Goal: Information Seeking & Learning: Learn about a topic

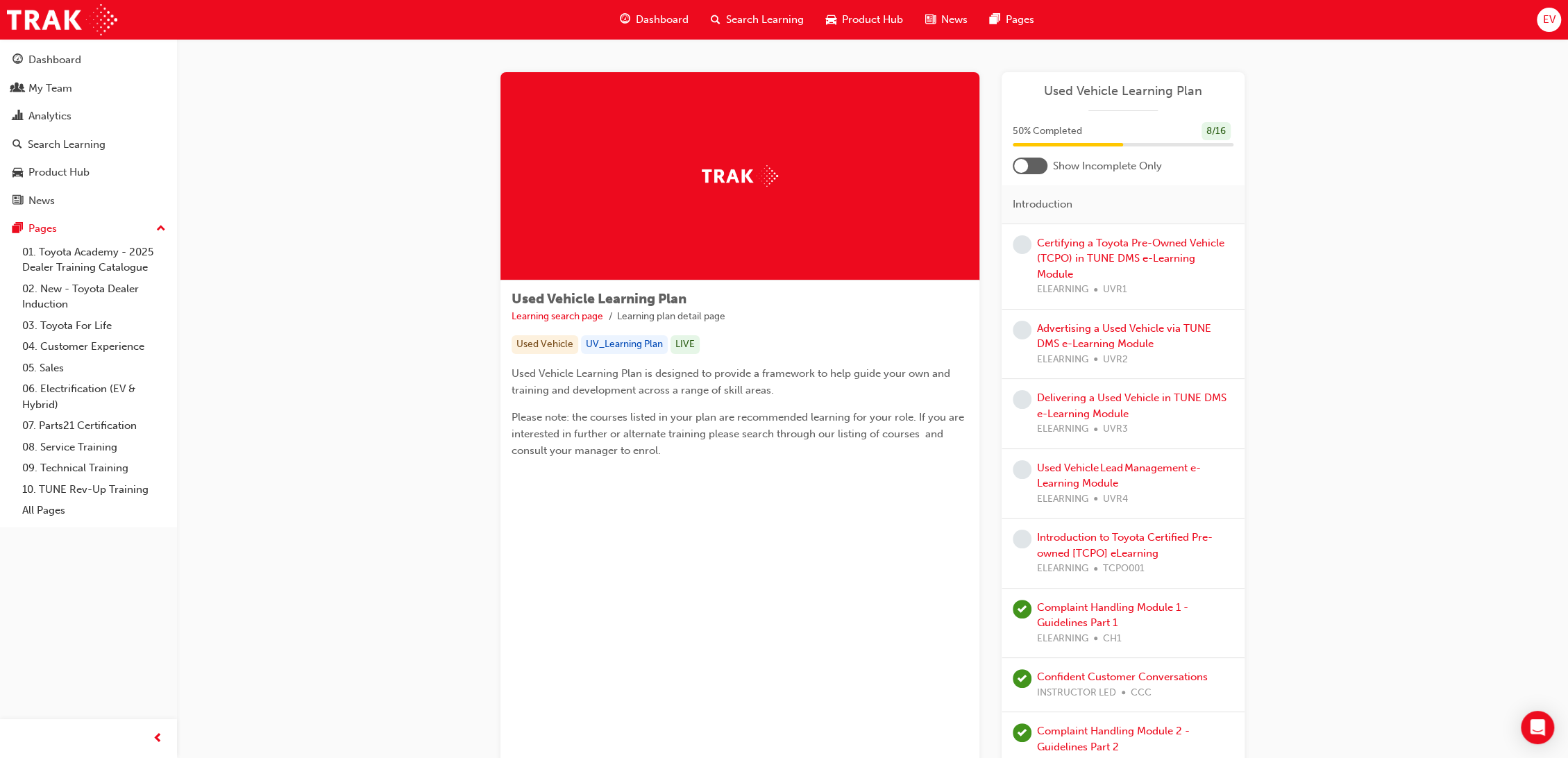
click at [744, 22] on span "Search Learning" at bounding box center [765, 20] width 78 height 16
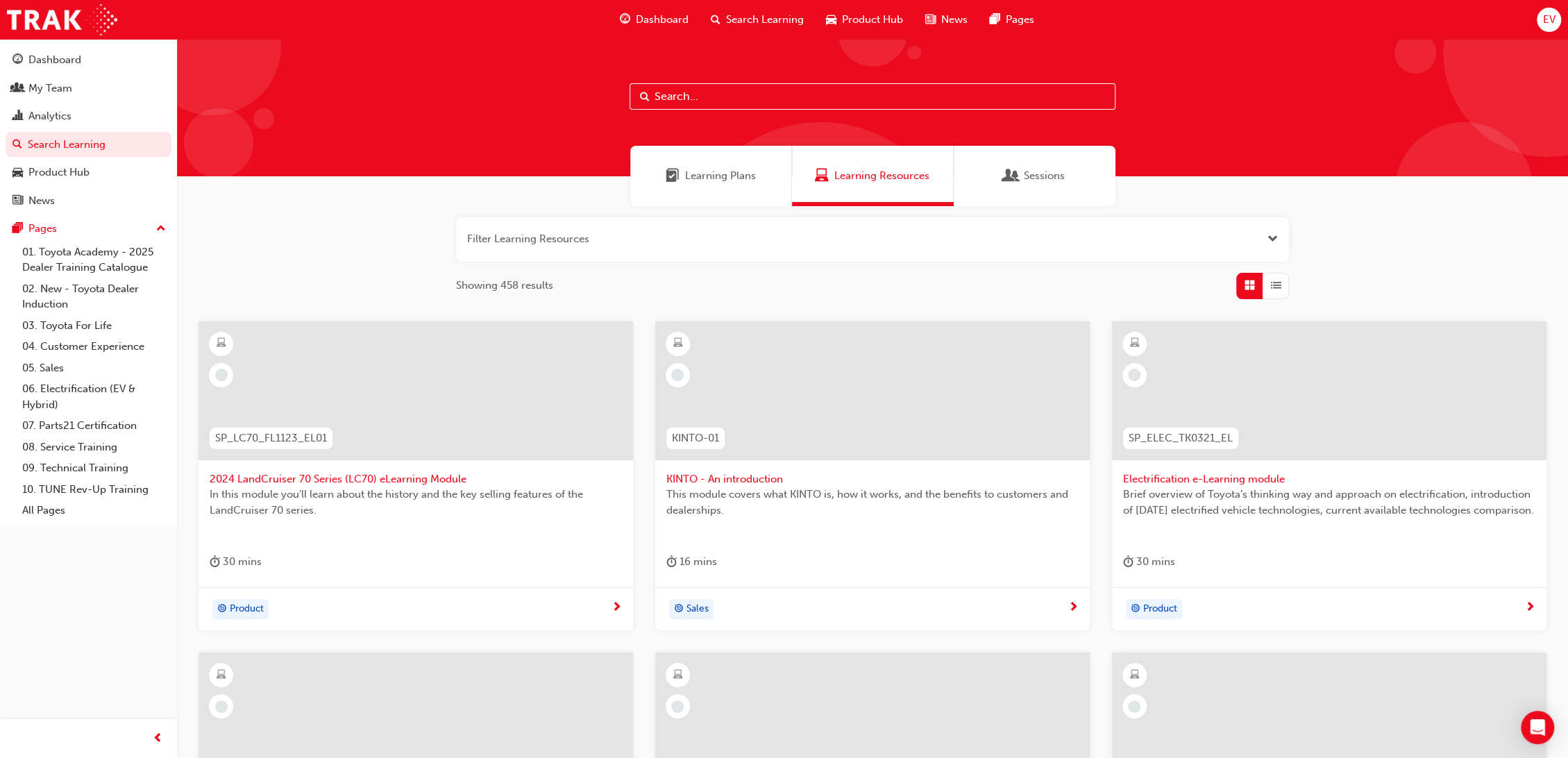
click at [899, 98] on input "text" at bounding box center [873, 97] width 486 height 26
click at [742, 179] on span "Learning Plans" at bounding box center [720, 176] width 71 height 16
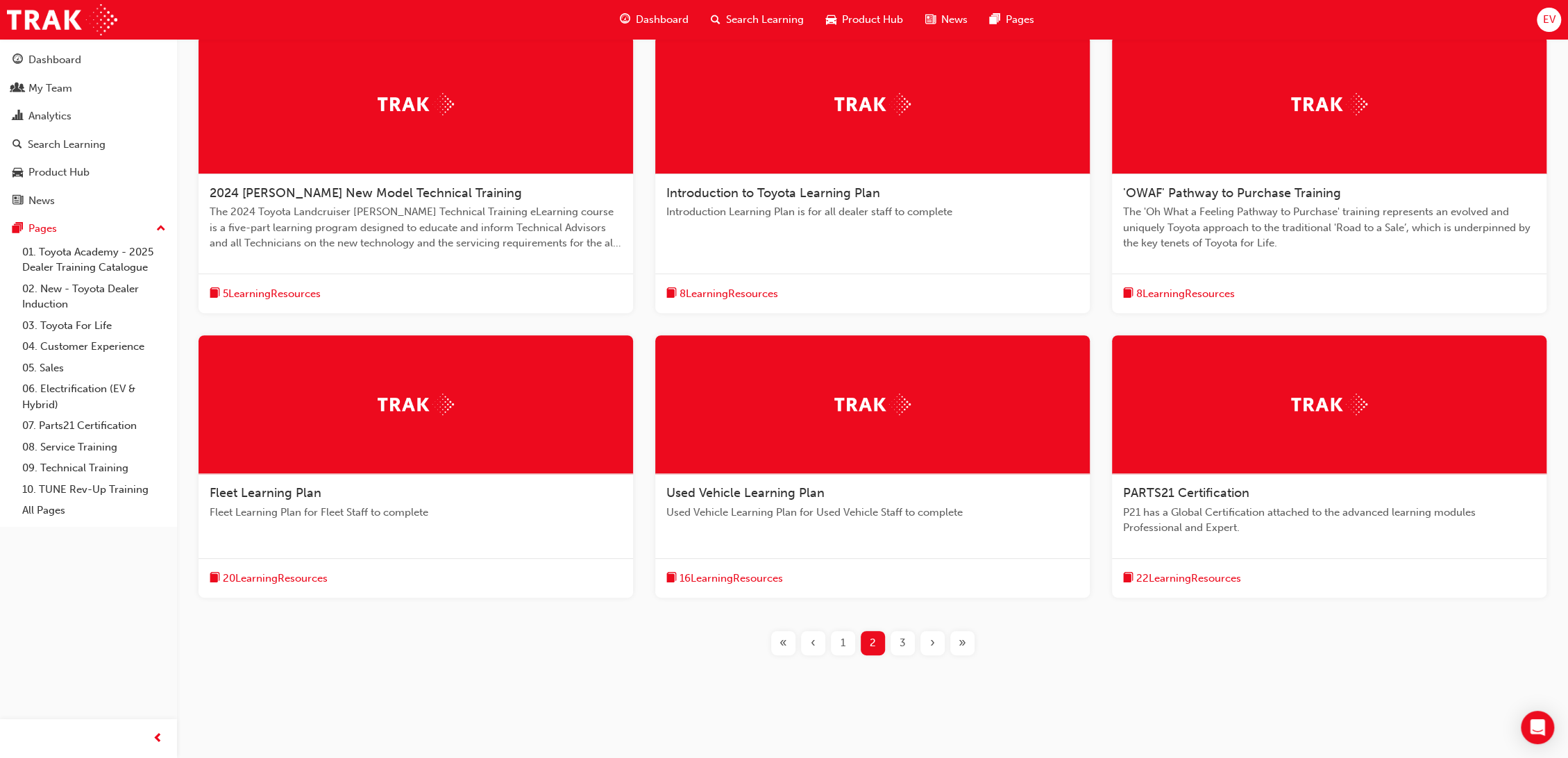
scroll to position [296, 0]
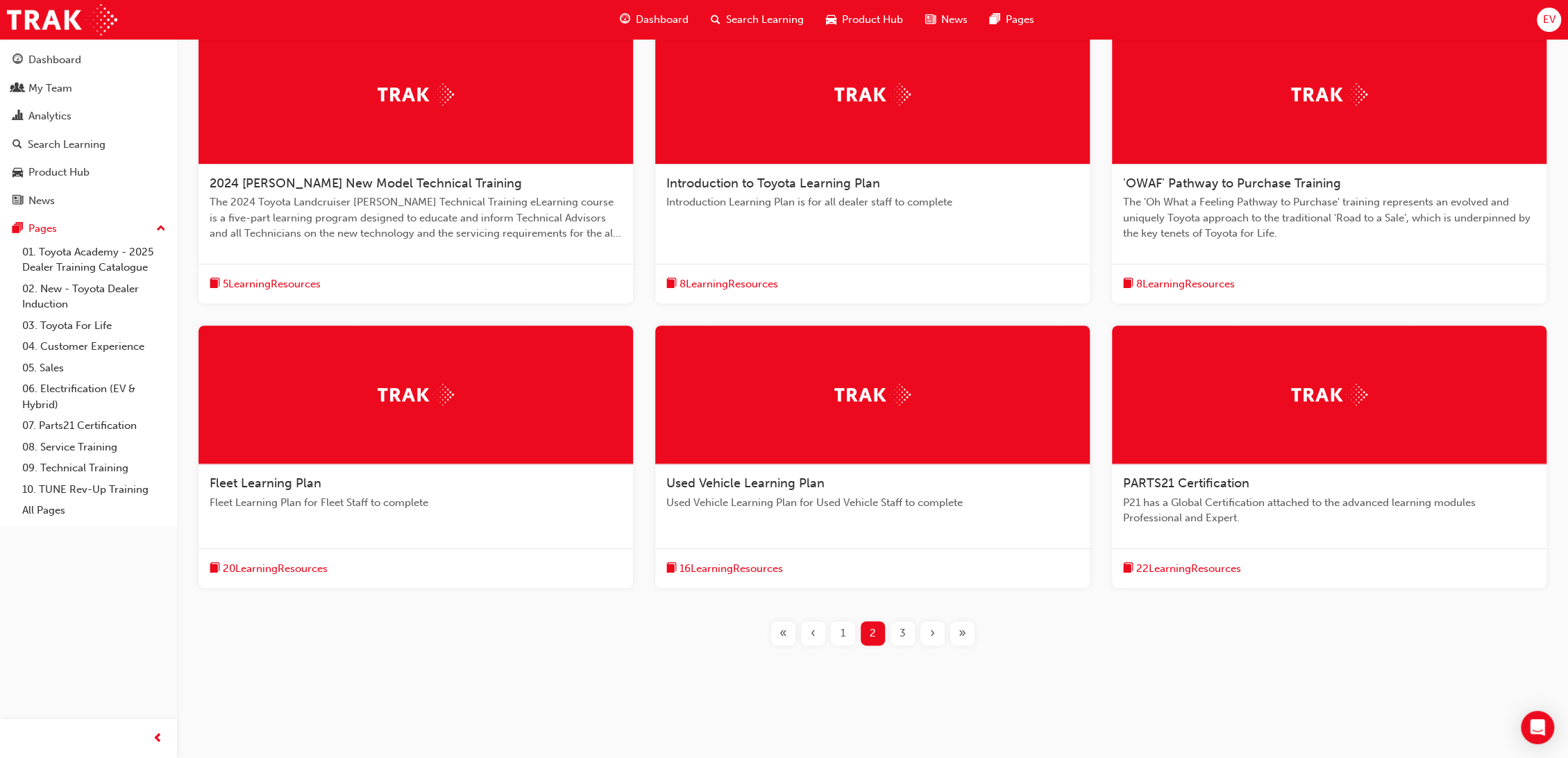
click at [838, 407] on div at bounding box center [873, 395] width 435 height 139
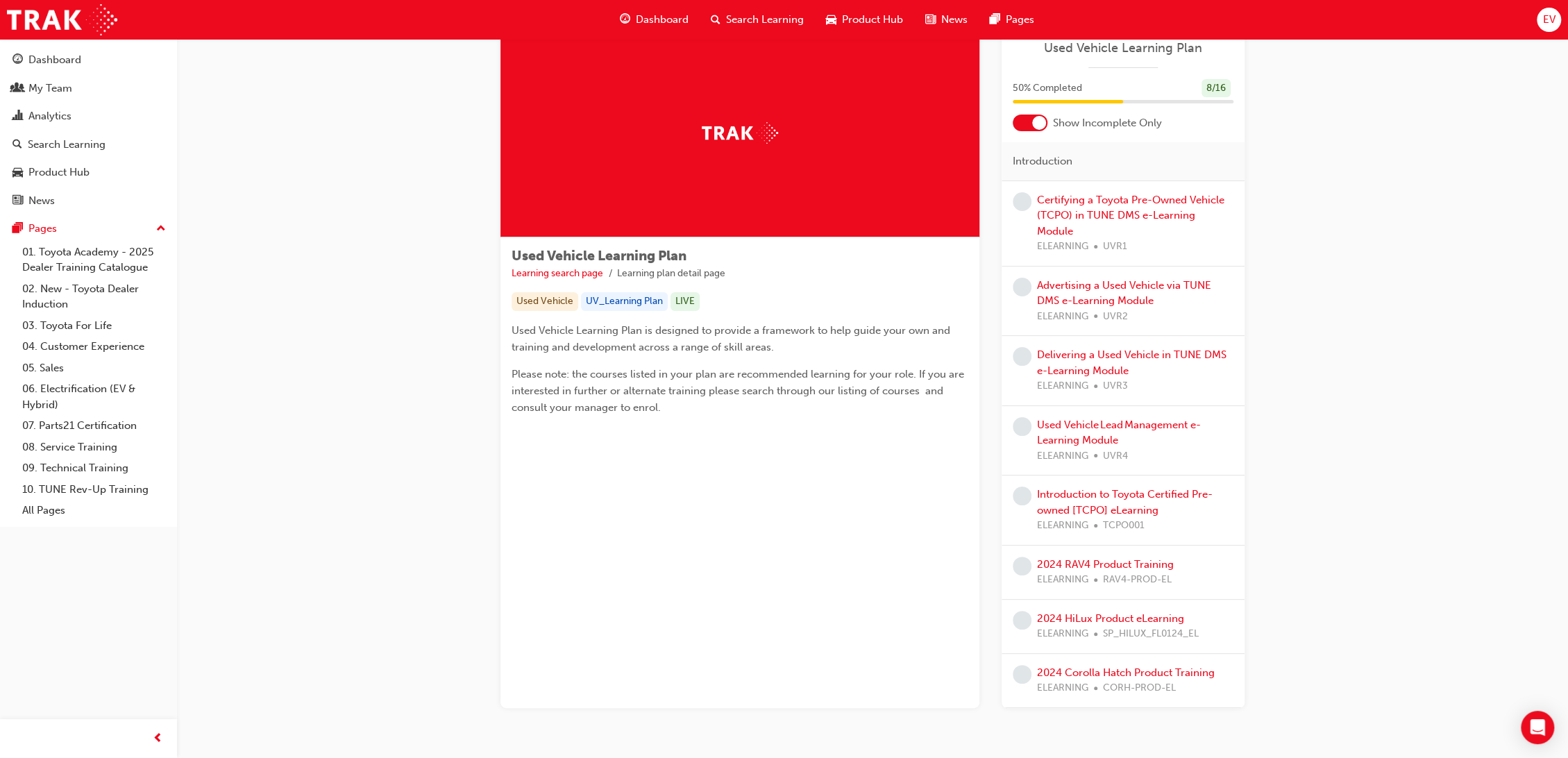
scroll to position [77, 0]
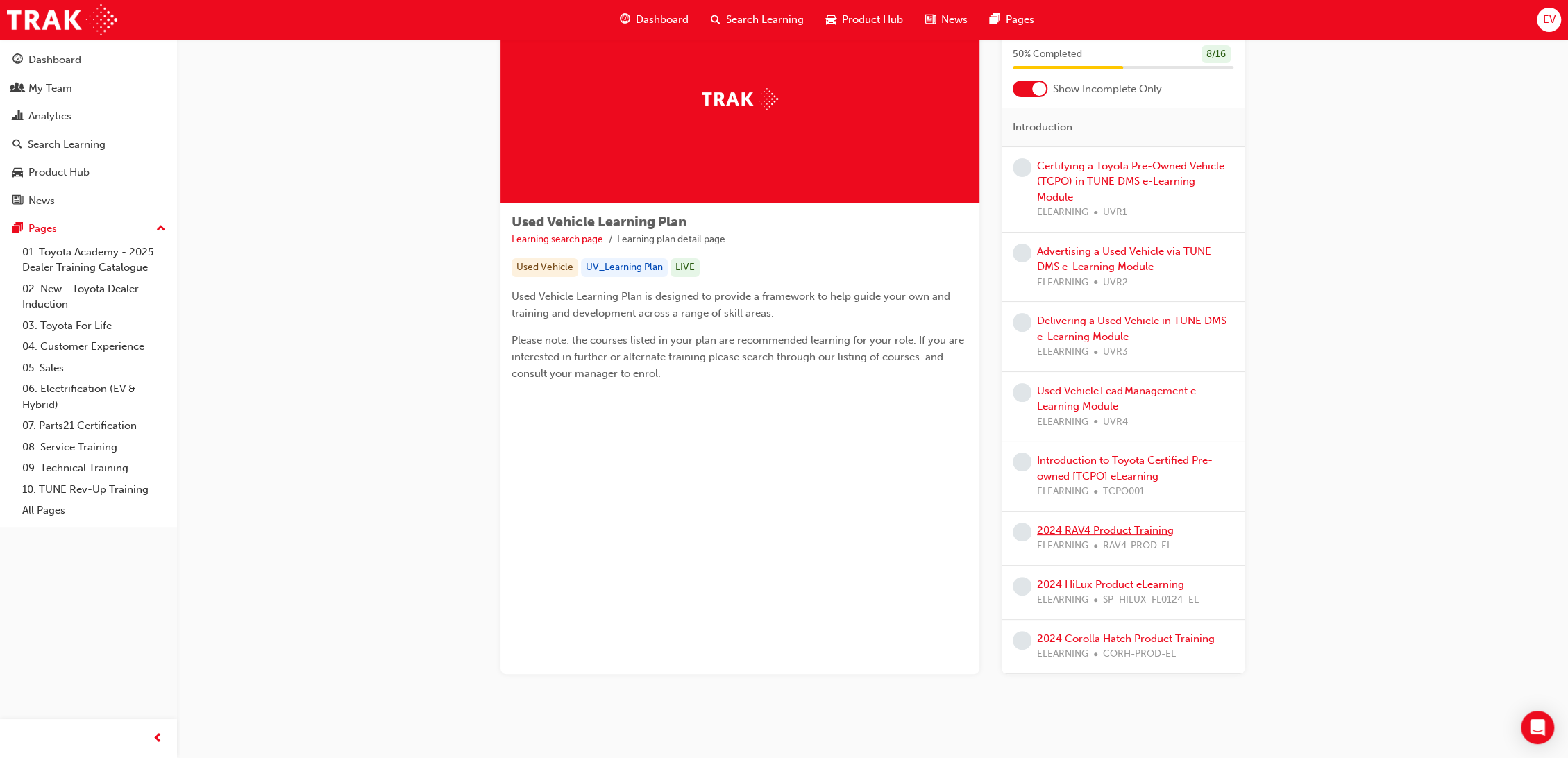
click at [1111, 524] on link "2024 RAV4 Product Training" at bounding box center [1106, 530] width 136 height 12
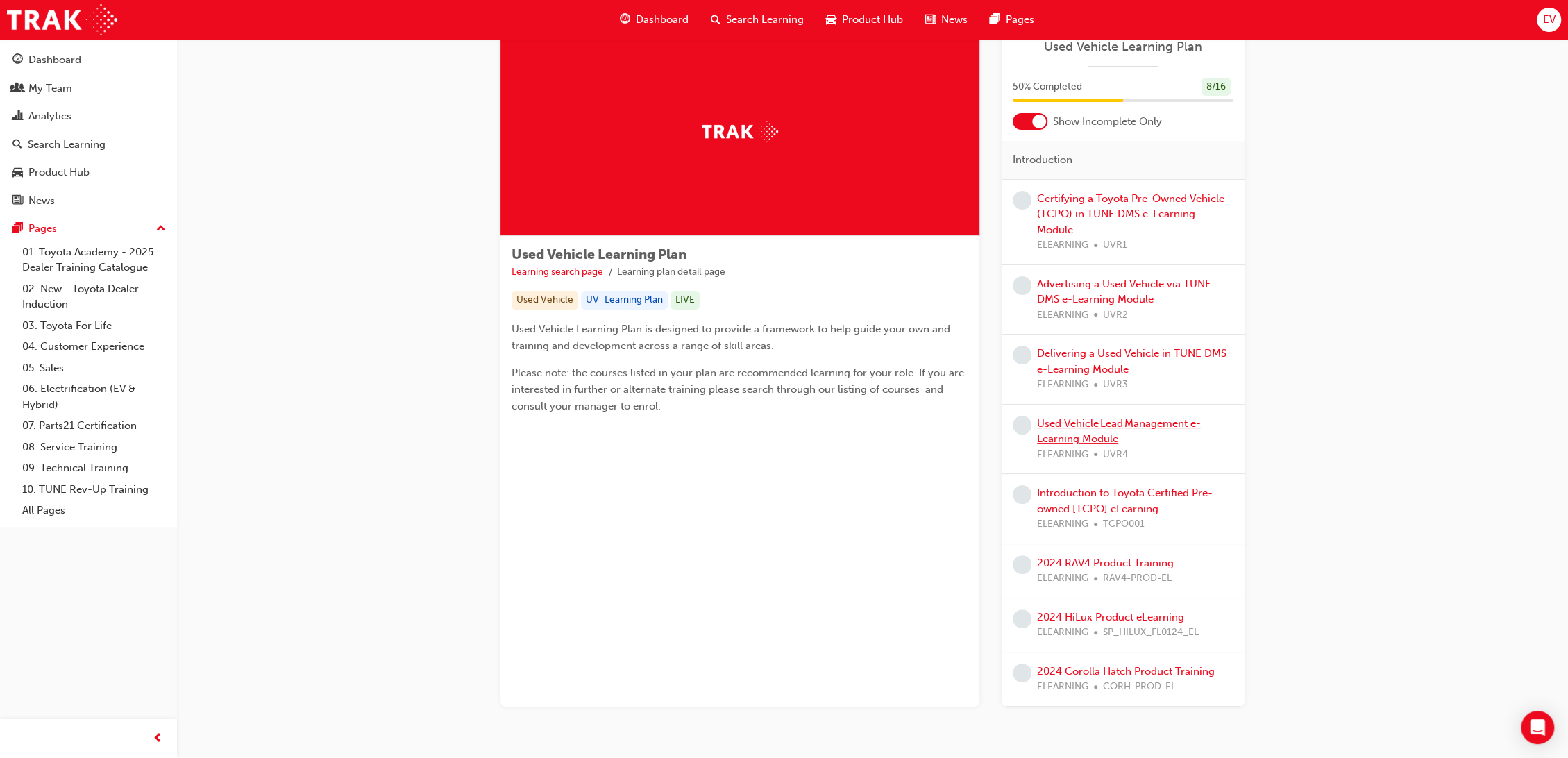
scroll to position [77, 0]
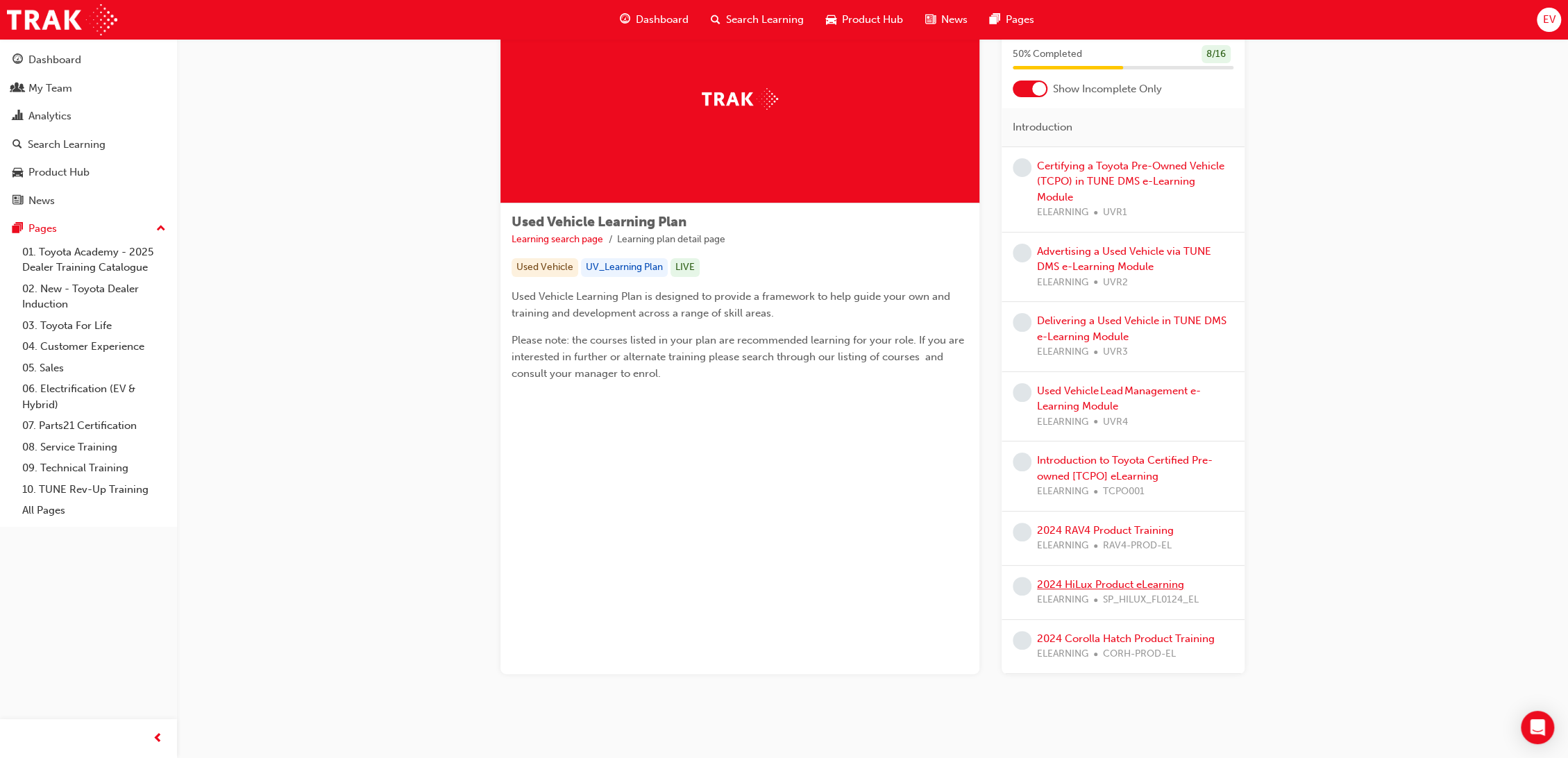
click at [1107, 578] on link "2024 HiLux Product eLearning" at bounding box center [1111, 584] width 147 height 12
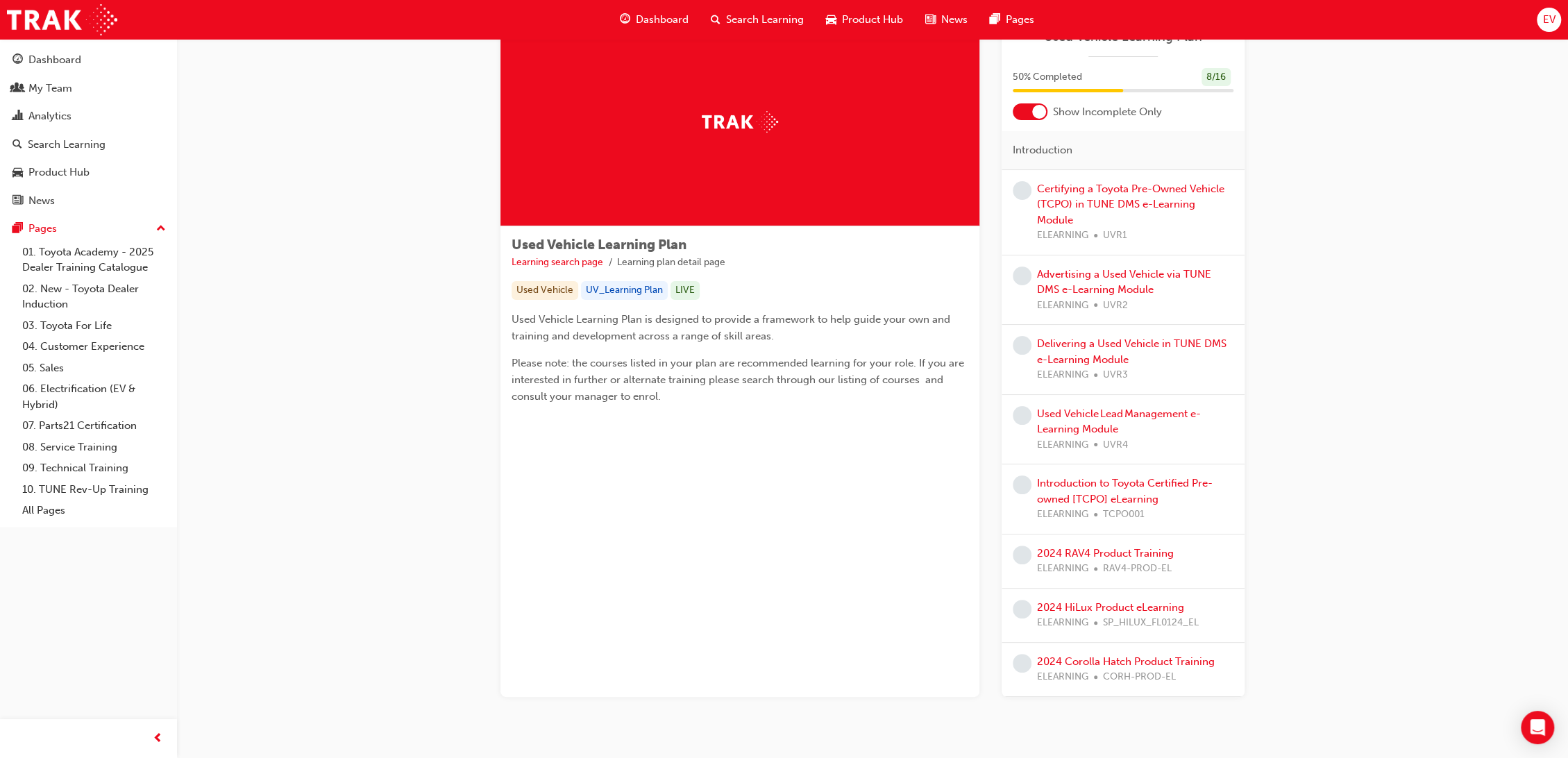
scroll to position [77, 0]
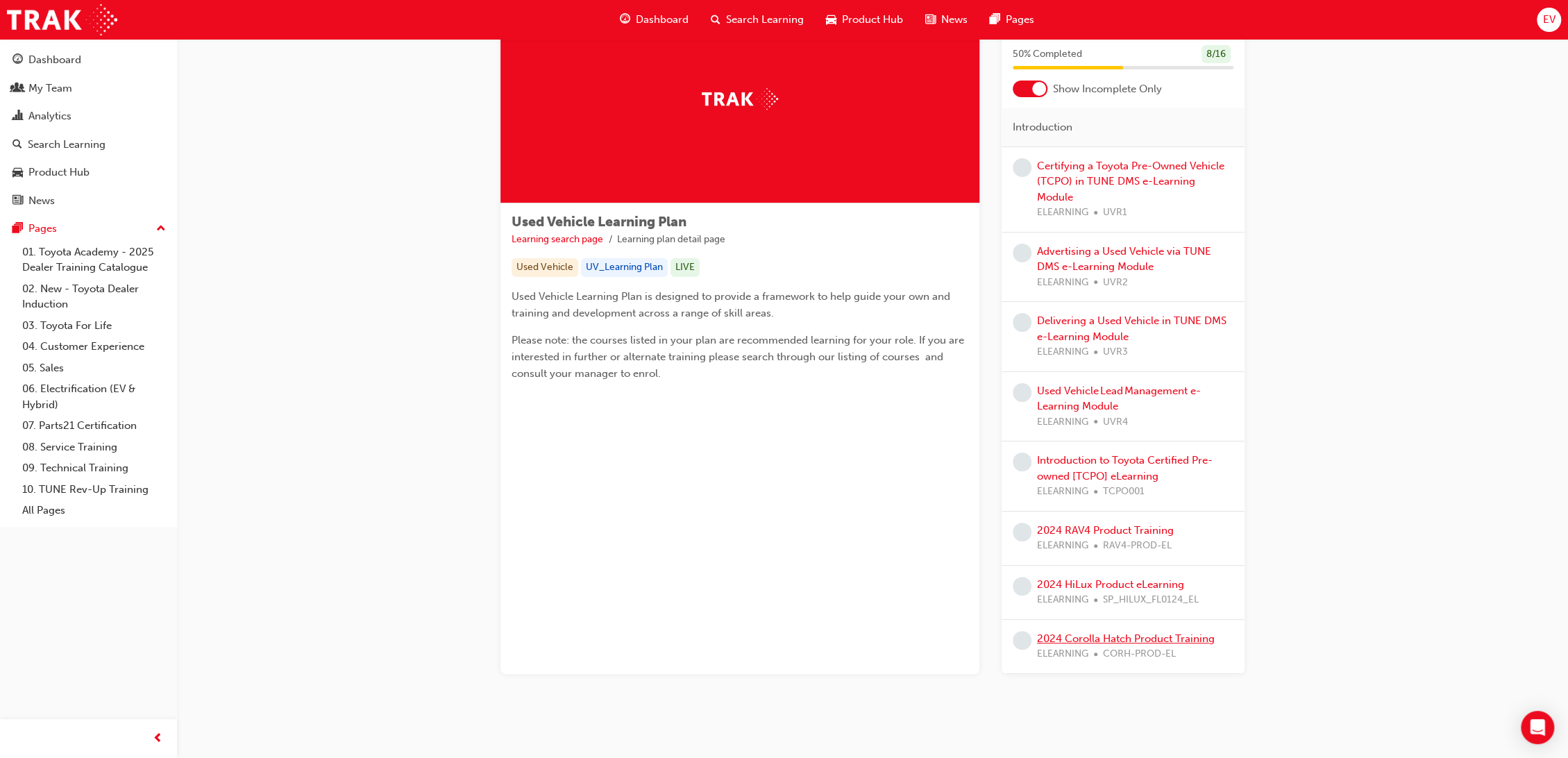
click at [1100, 632] on link "2024 Corolla Hatch Product Training" at bounding box center [1126, 638] width 178 height 12
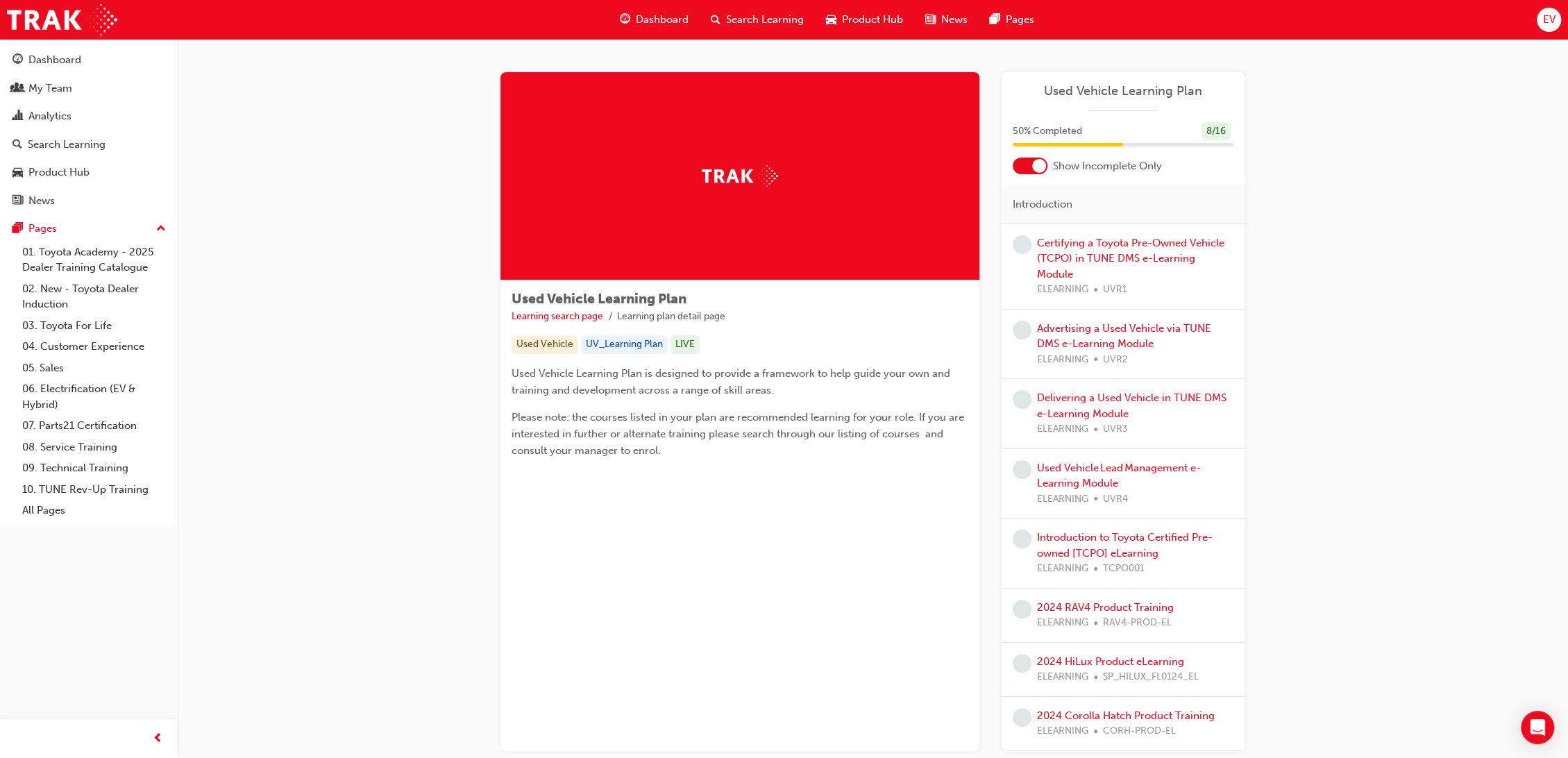
click at [1024, 159] on div at bounding box center [1030, 166] width 35 height 17
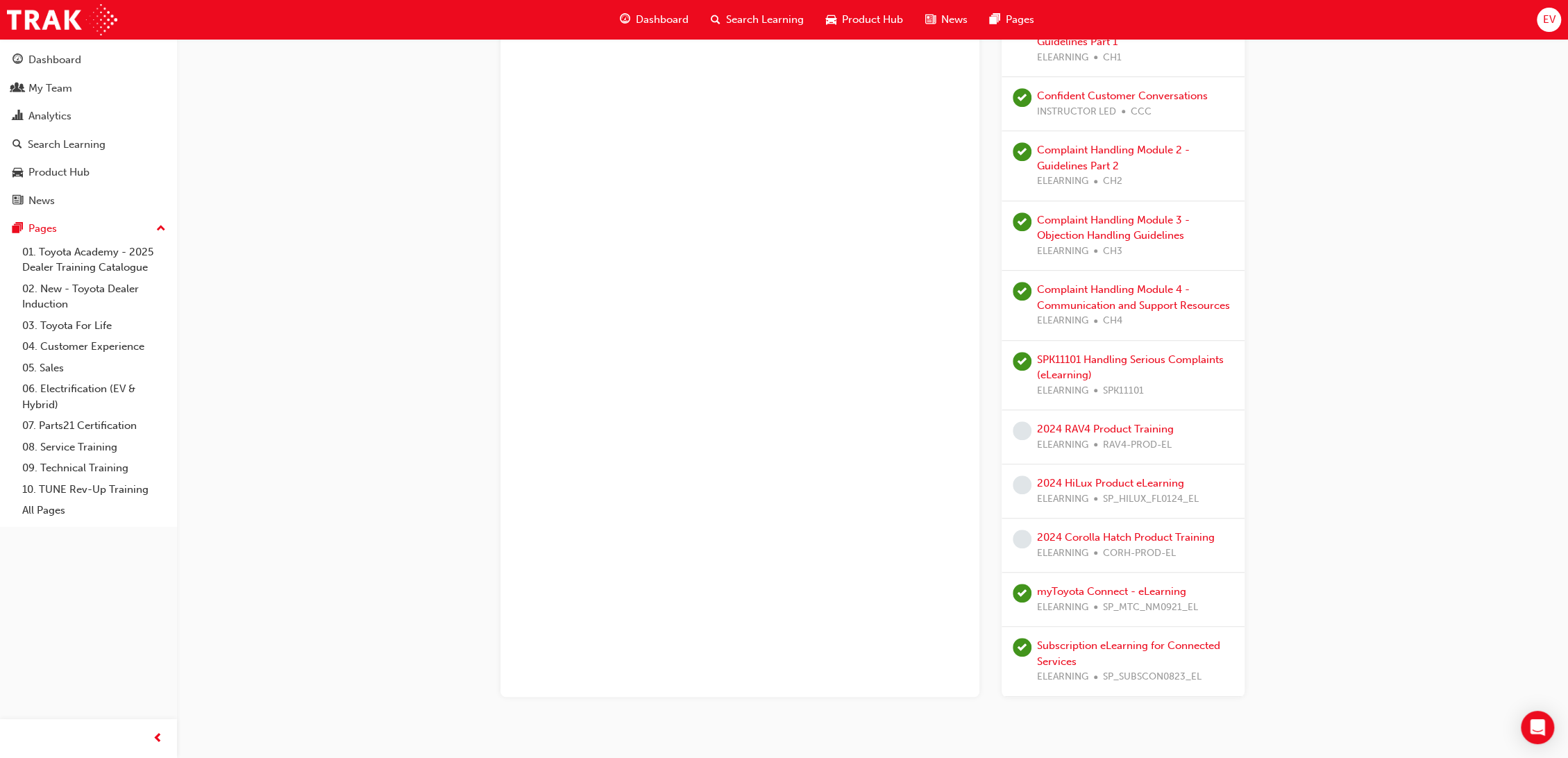
scroll to position [604, 0]
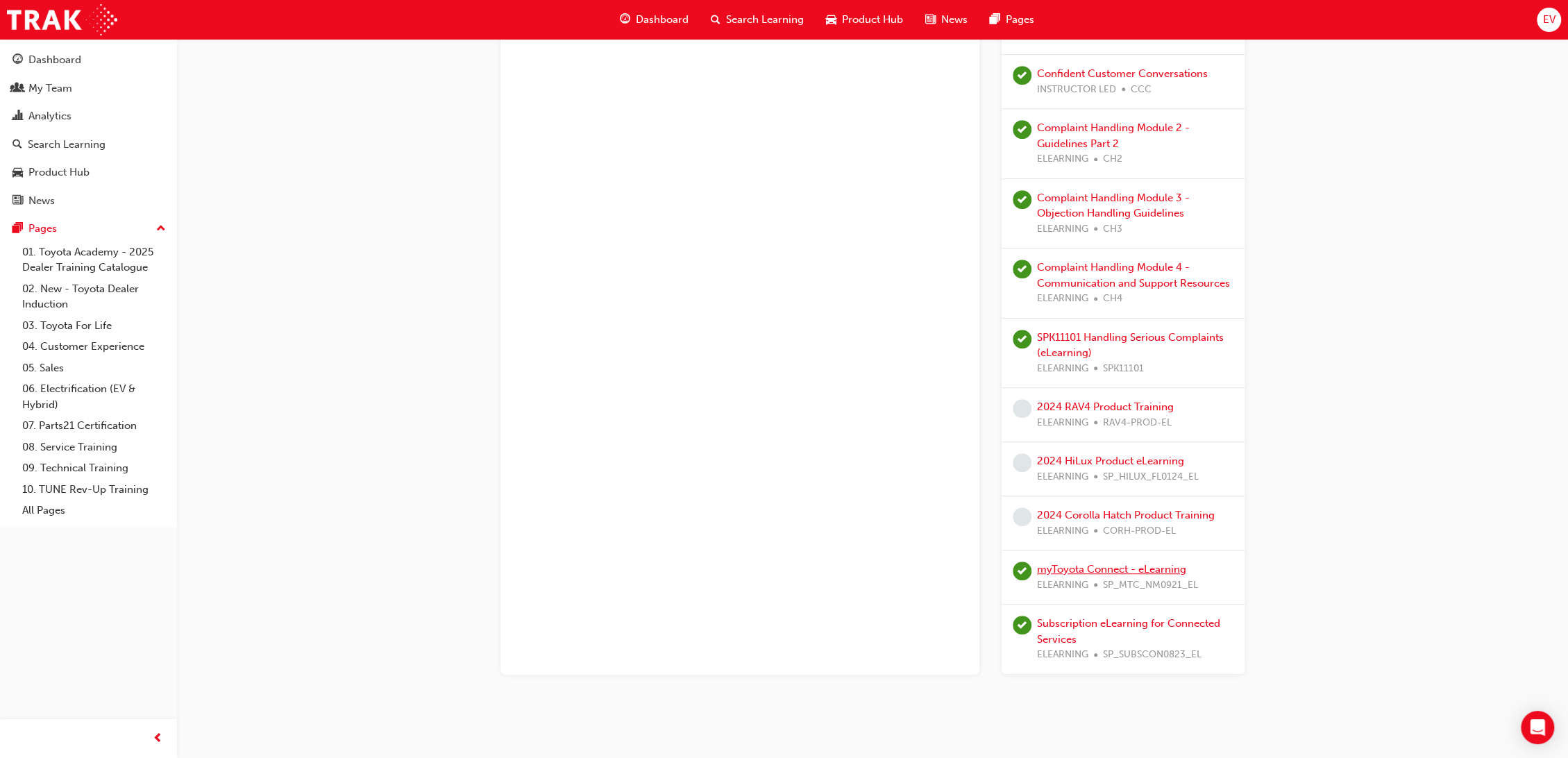
click at [1089, 563] on link "myToyota Connect - eLearning" at bounding box center [1112, 569] width 149 height 12
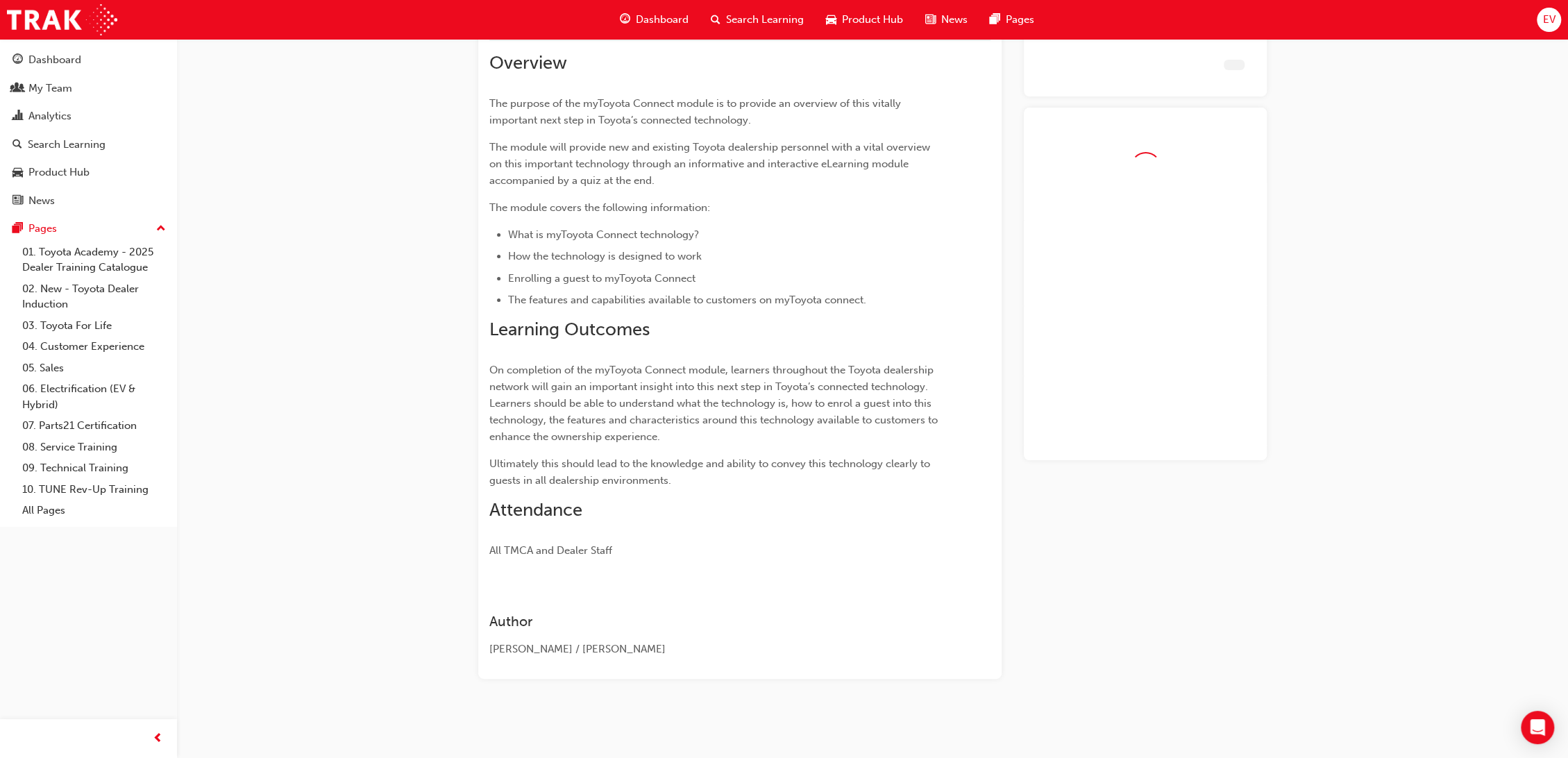
scroll to position [94, 0]
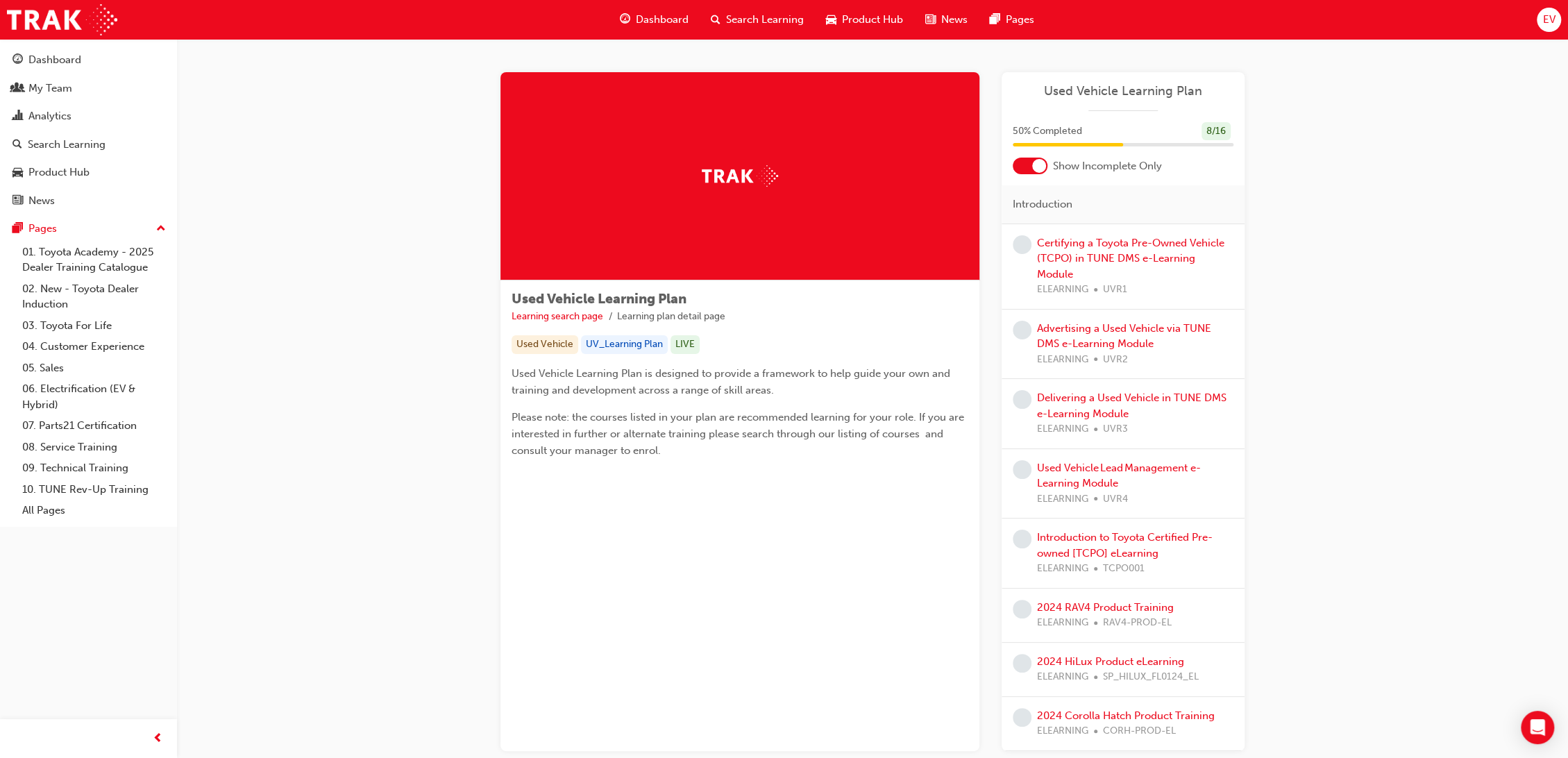
click at [1024, 162] on div at bounding box center [1030, 166] width 35 height 17
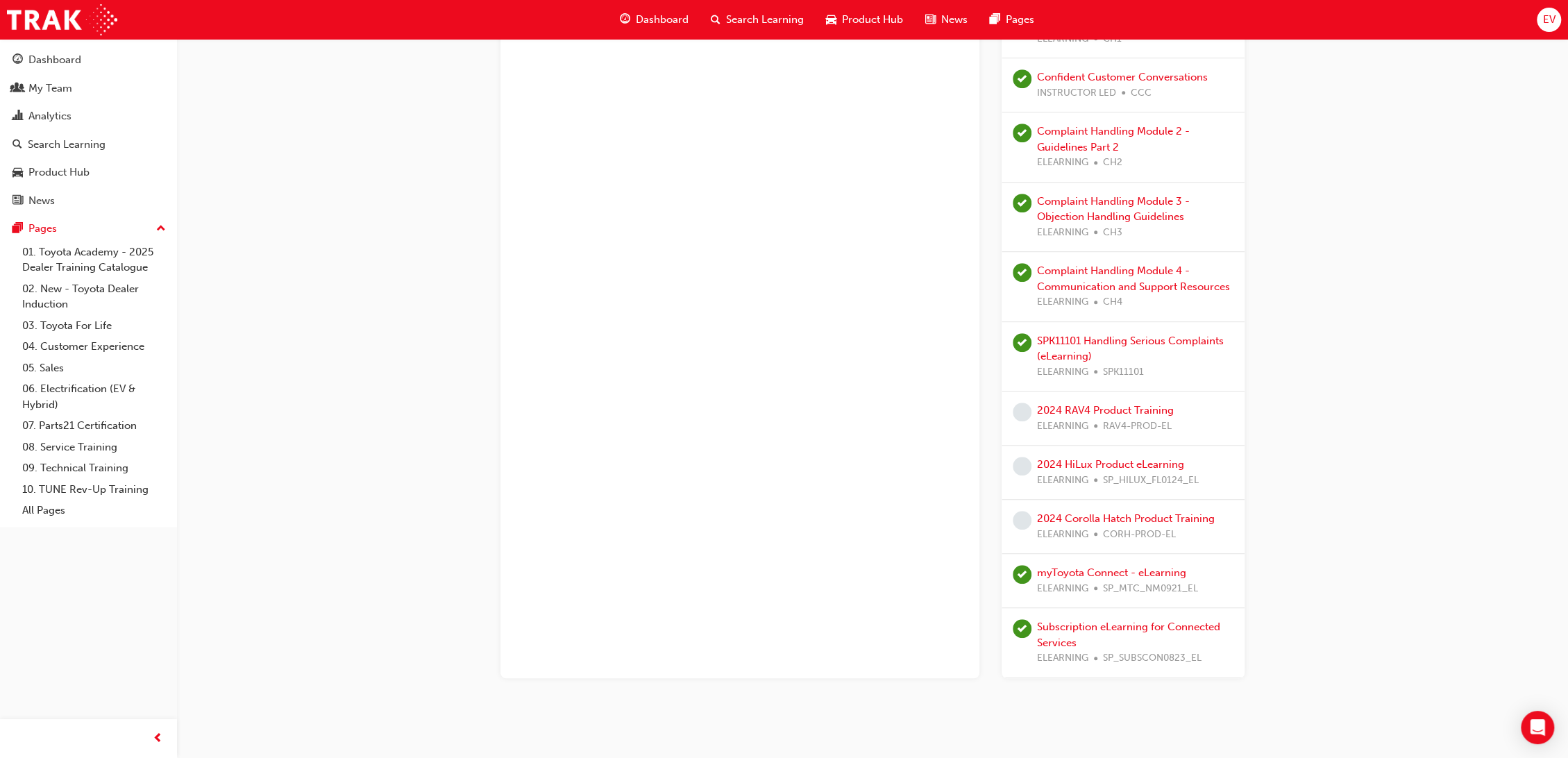
scroll to position [604, 0]
click at [1128, 617] on link "Subscription eLearning for Connected Services" at bounding box center [1129, 631] width 184 height 28
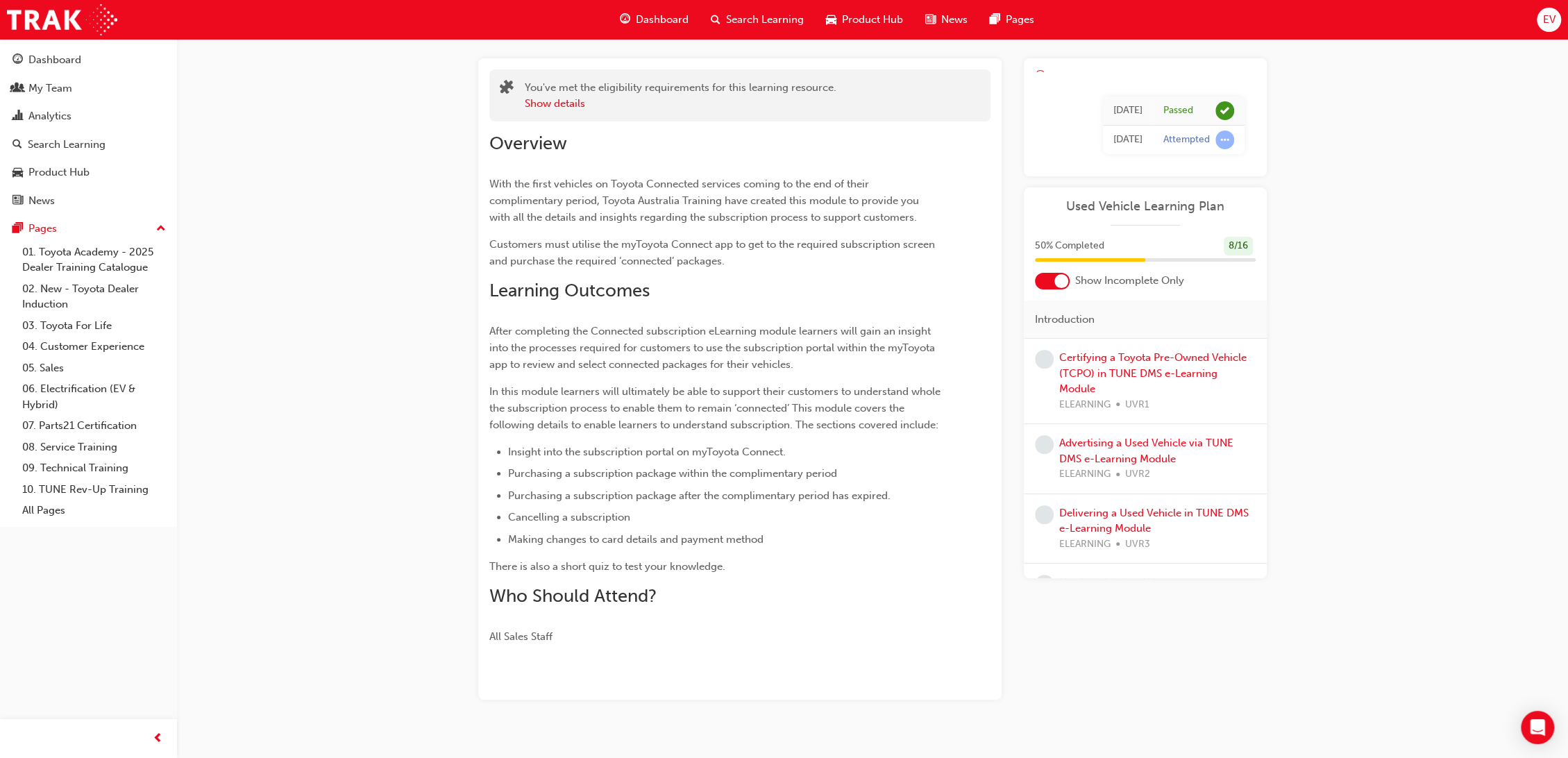
scroll to position [88, 0]
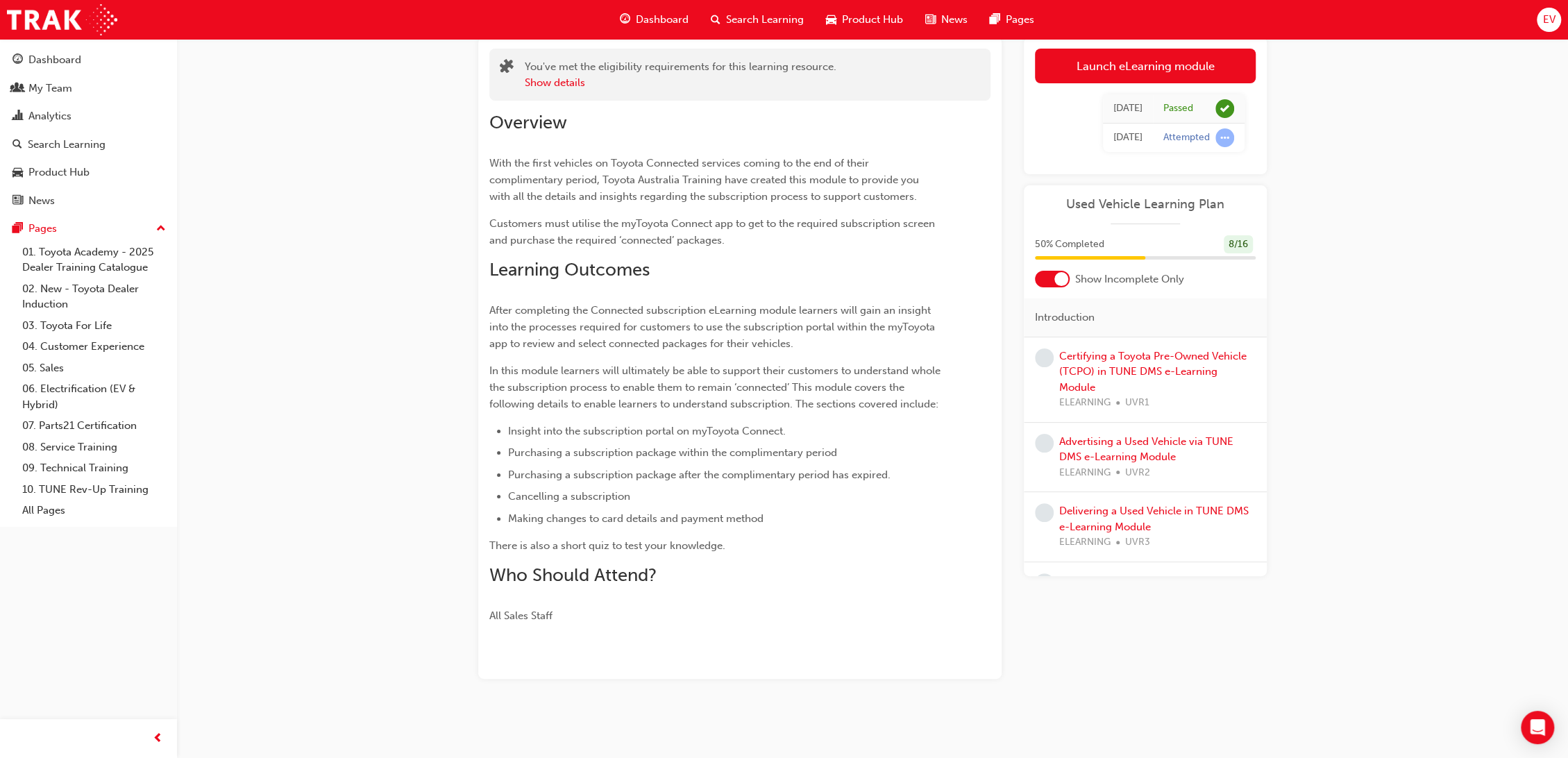
click at [405, 489] on div "Subscription eLearning for Connected Services eLearning Stream: Product 15 mins…" at bounding box center [784, 335] width 1568 height 846
drag, startPoint x: 360, startPoint y: 669, endPoint x: 427, endPoint y: 211, distance: 462.9
click at [361, 660] on div "Subscription eLearning for Connected Services eLearning Stream: Product 15 mins…" at bounding box center [784, 335] width 1568 height 846
